Goal: Task Accomplishment & Management: Manage account settings

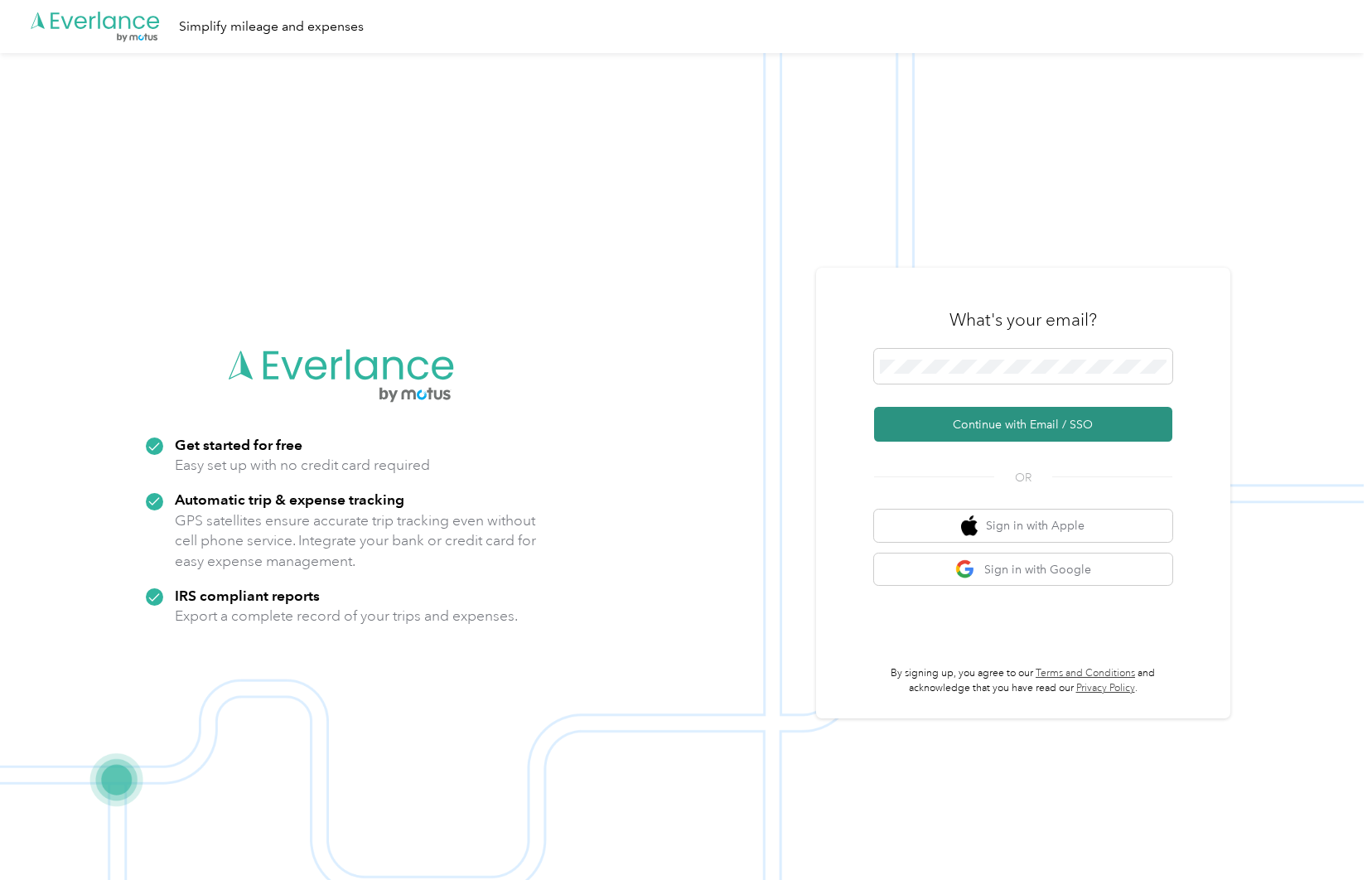
click at [1045, 430] on button "Continue with Email / SSO" at bounding box center [1022, 424] width 298 height 35
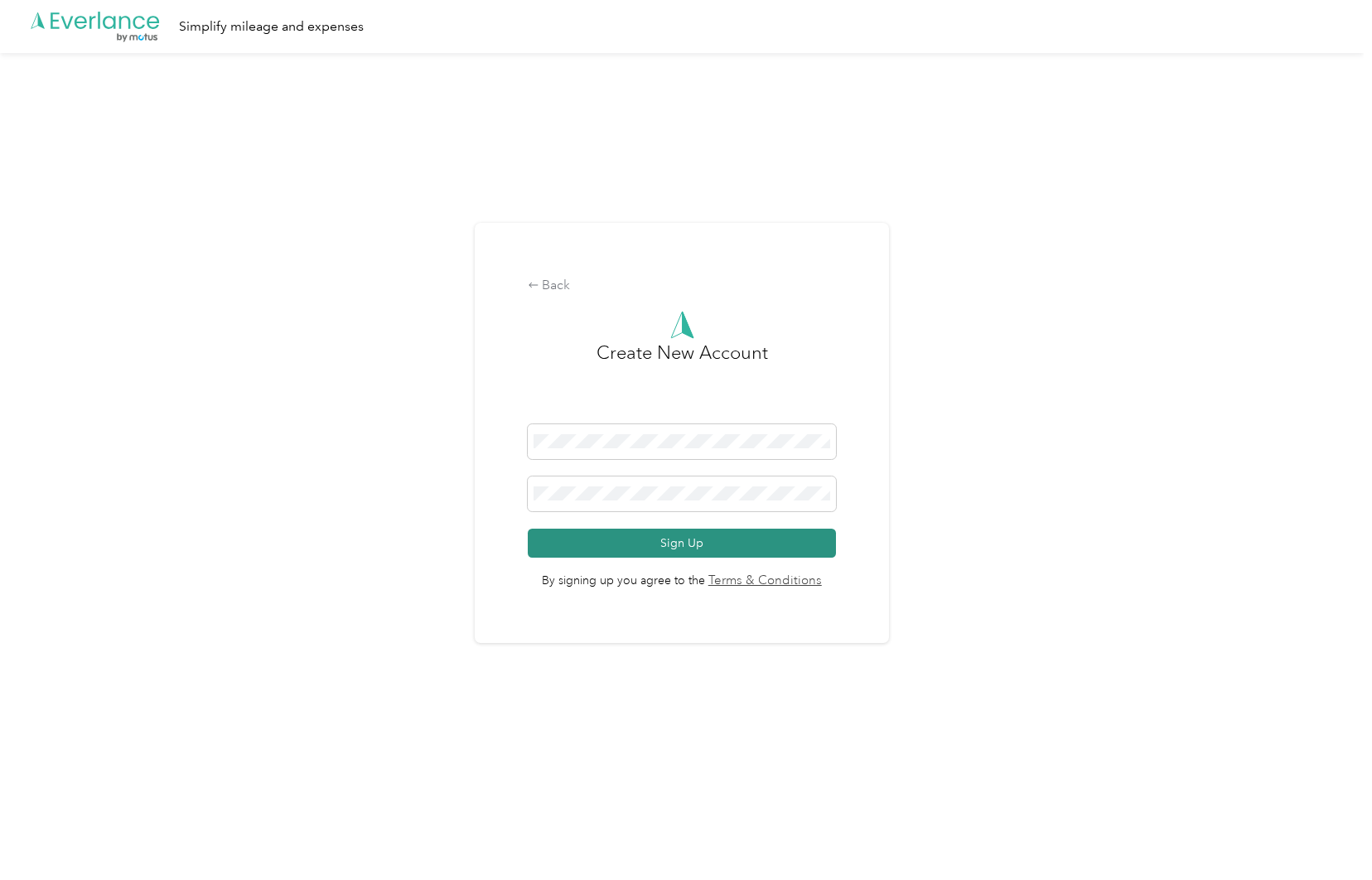
click at [689, 544] on button "Sign Up" at bounding box center [681, 542] width 309 height 29
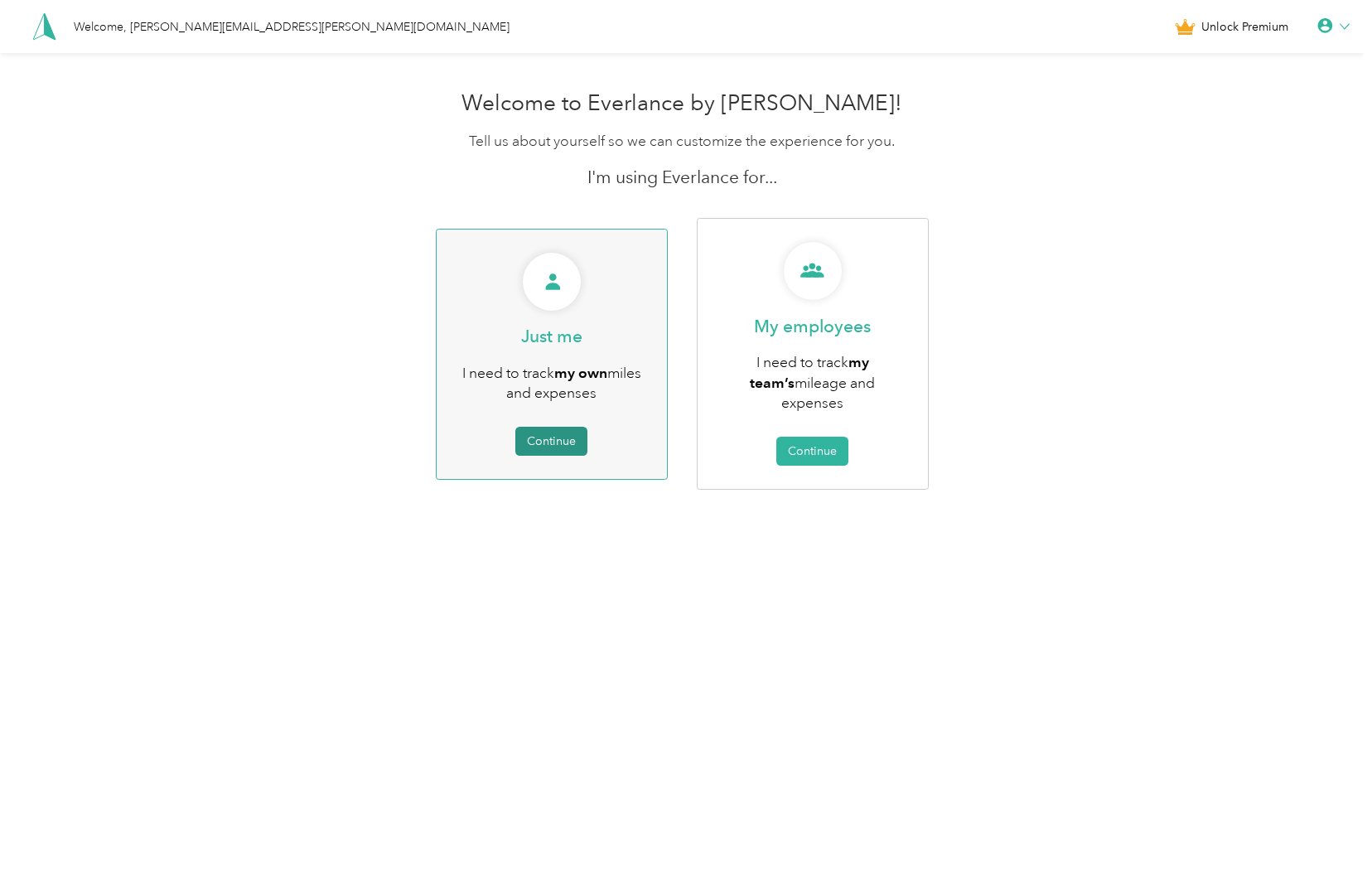
click at [558, 427] on button "Continue" at bounding box center [551, 441] width 72 height 29
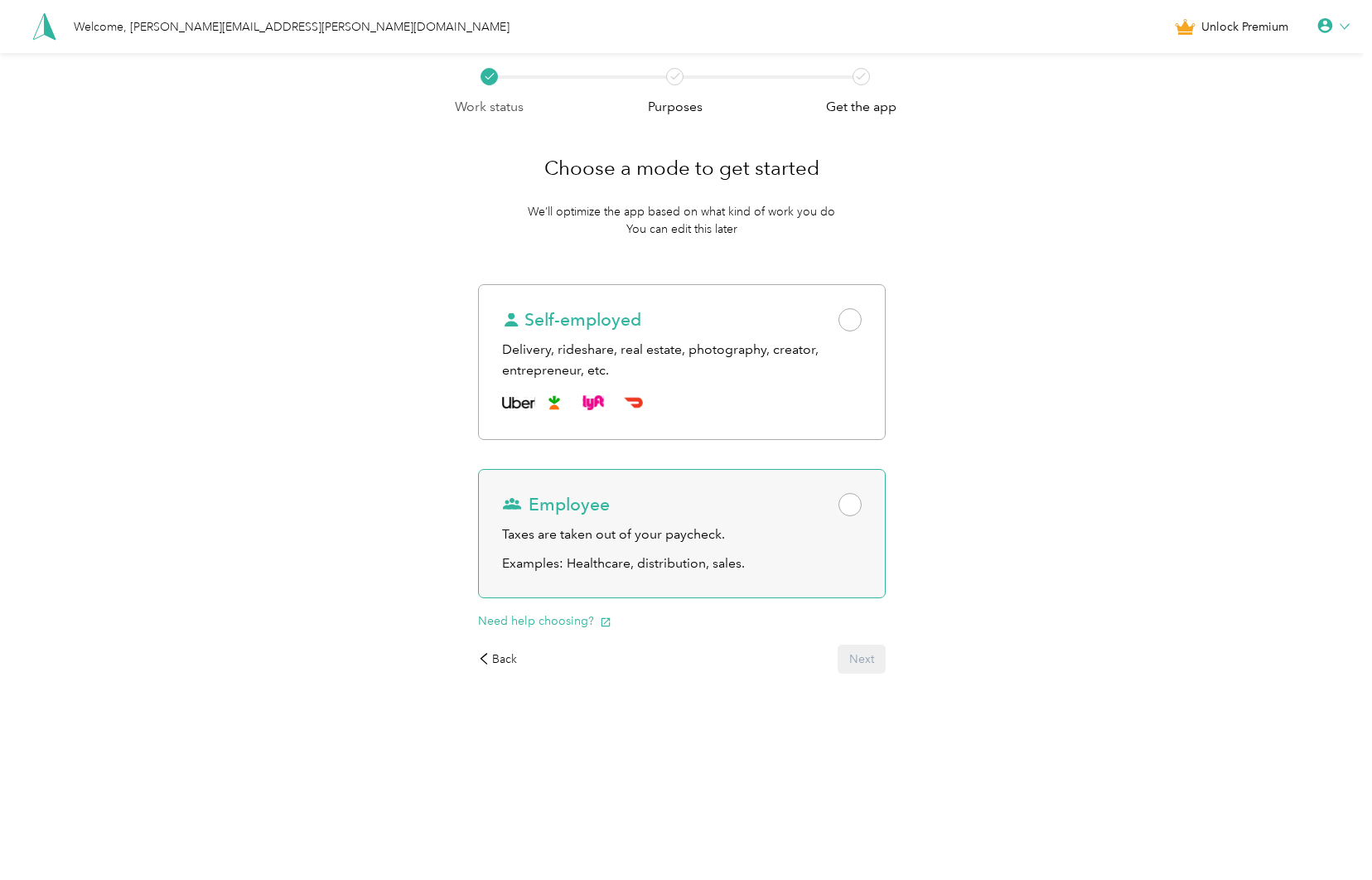
click at [855, 504] on span at bounding box center [850, 505] width 24 height 24
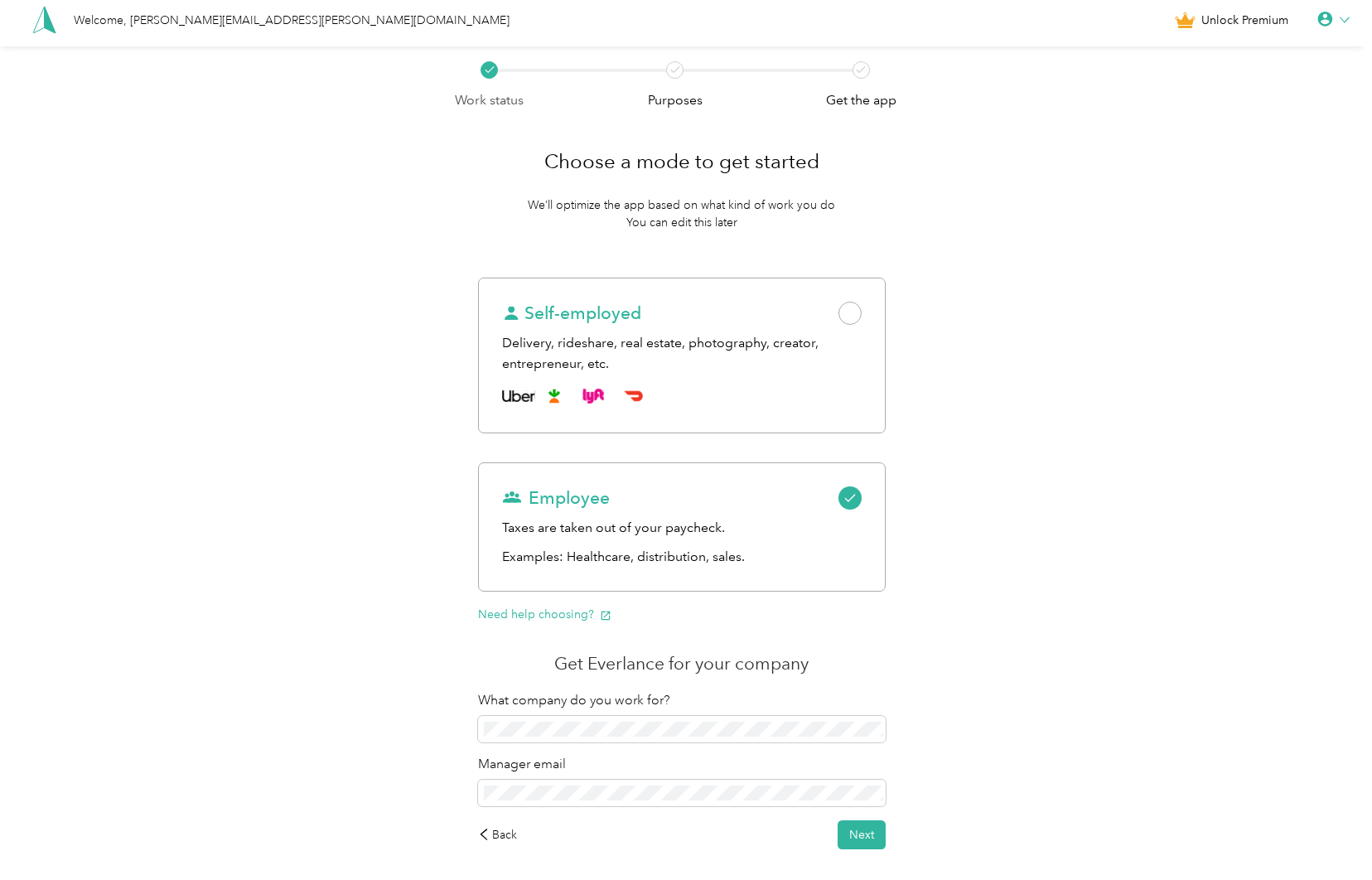
scroll to position [7, 0]
click at [498, 598] on div "Back" at bounding box center [498, 835] width 39 height 17
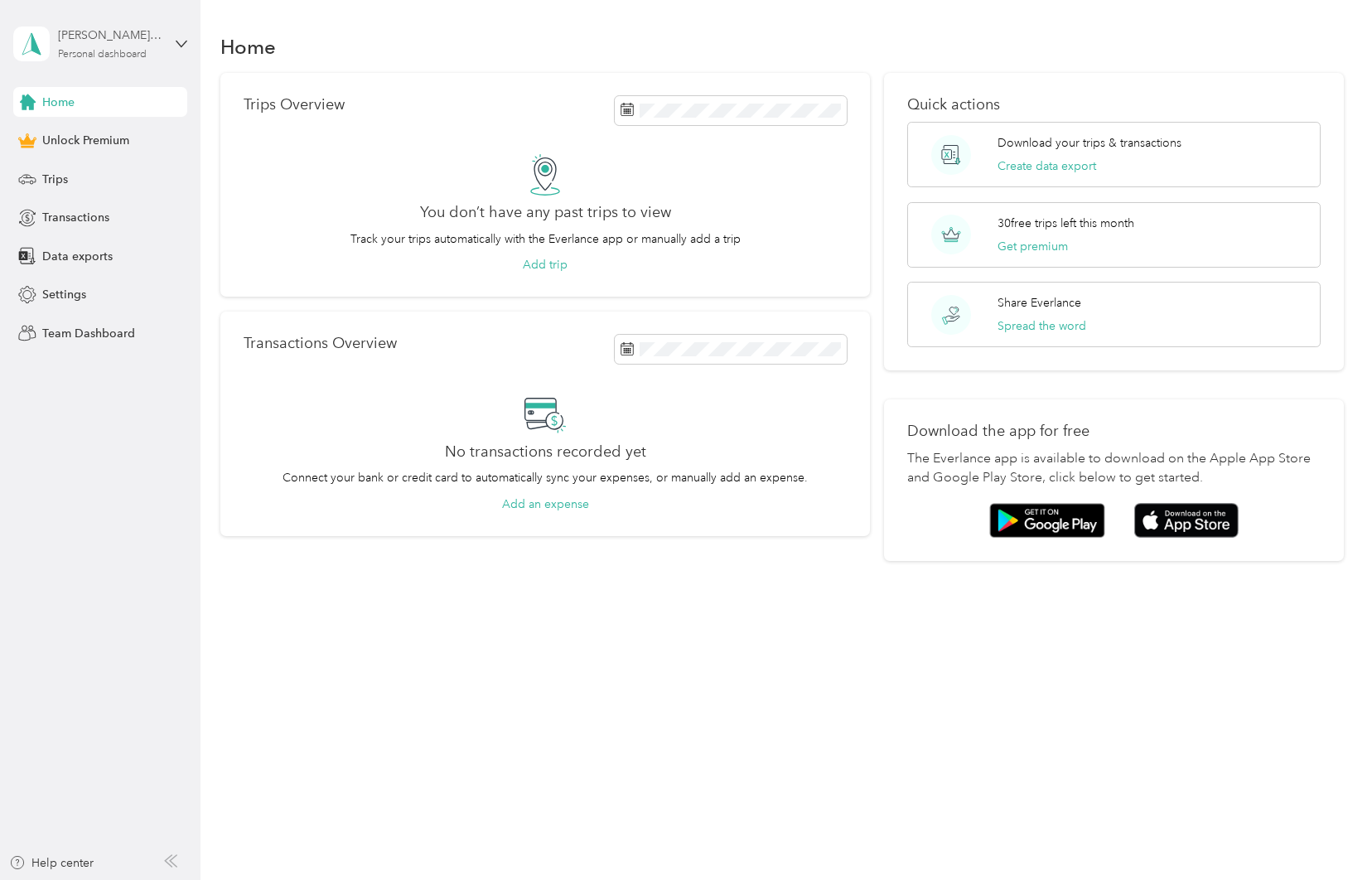
click at [117, 39] on div "jim.bellemare@convergint.com" at bounding box center [109, 35] width 103 height 17
click at [433, 24] on div "Home Trips Overview You don’t have any past trips to view Track your trips auto…" at bounding box center [782, 325] width 1163 height 652
click at [1320, 518] on div at bounding box center [1113, 520] width 413 height 36
click at [732, 8] on div "Home Trips Overview You don’t have any past trips to view Track your trips auto…" at bounding box center [782, 325] width 1163 height 652
